Goal: Register for event/course

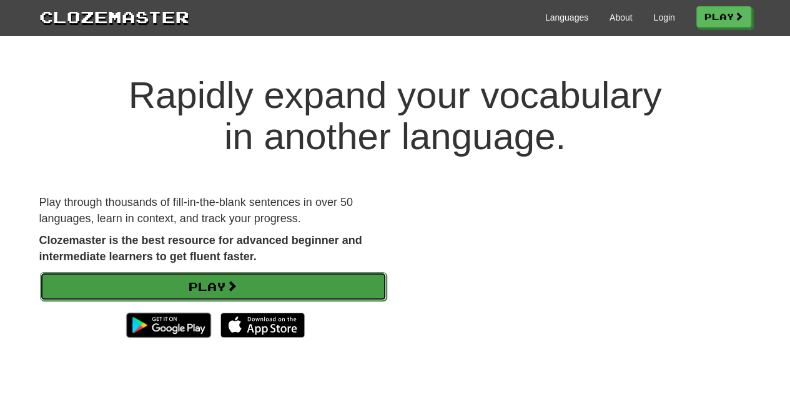
click at [81, 296] on link "Play" at bounding box center [213, 286] width 347 height 29
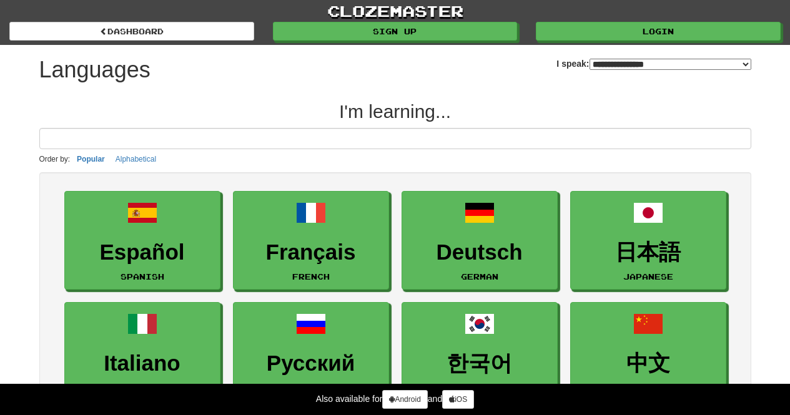
select select "*******"
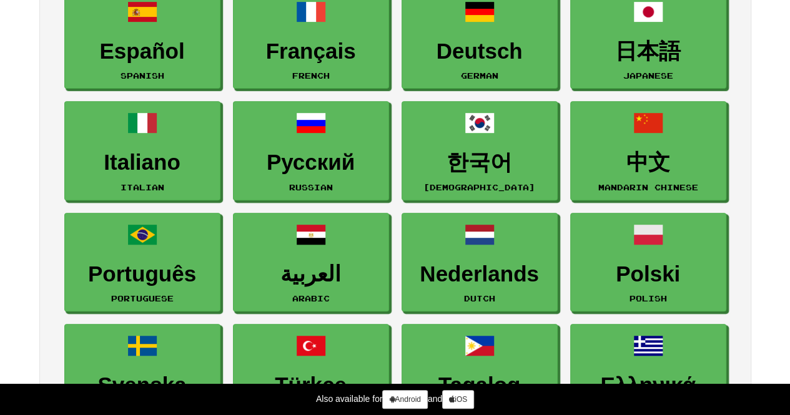
scroll to position [190, 0]
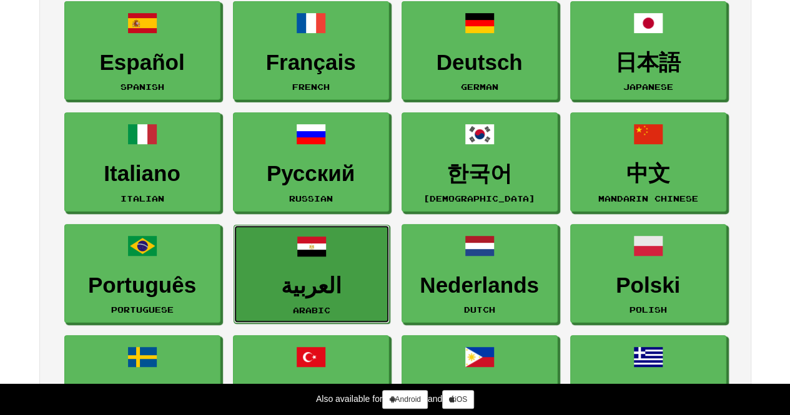
click at [286, 294] on h3 "العربية" at bounding box center [312, 286] width 142 height 24
